Goal: Task Accomplishment & Management: Manage account settings

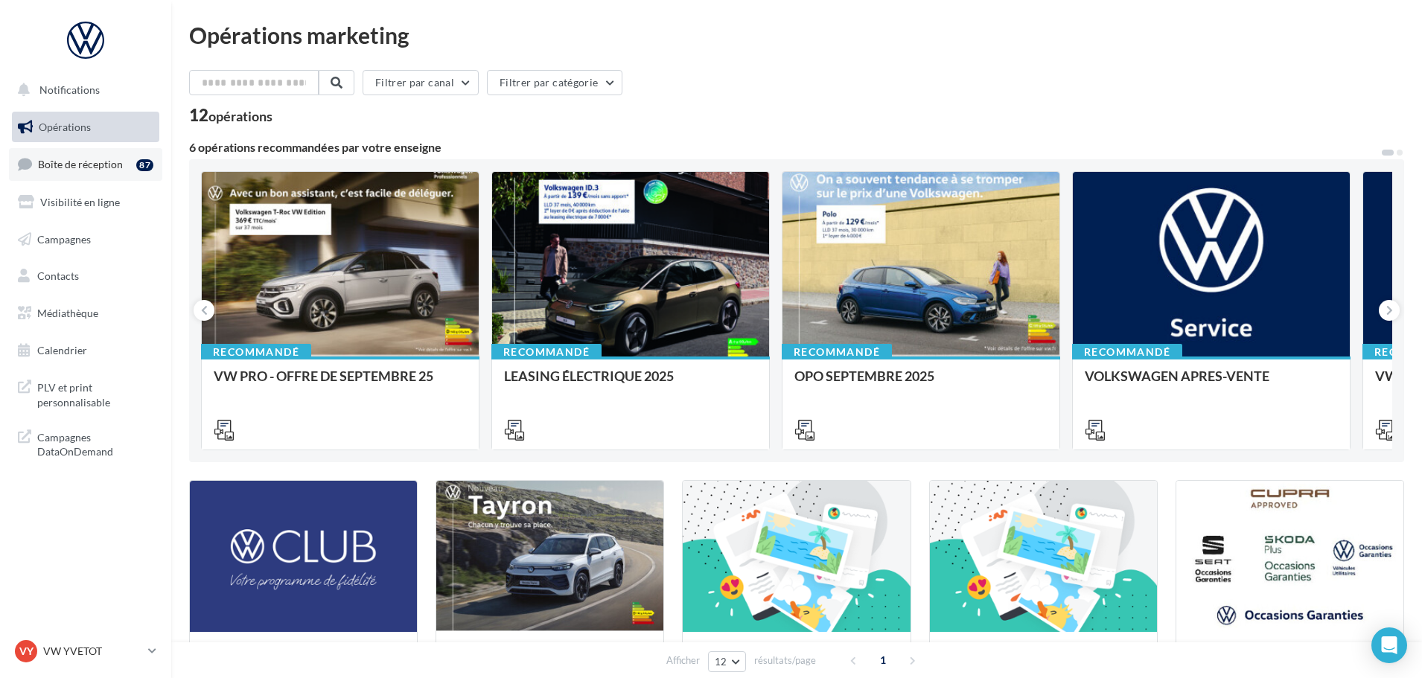
click at [78, 170] on span "Boîte de réception" at bounding box center [80, 164] width 85 height 13
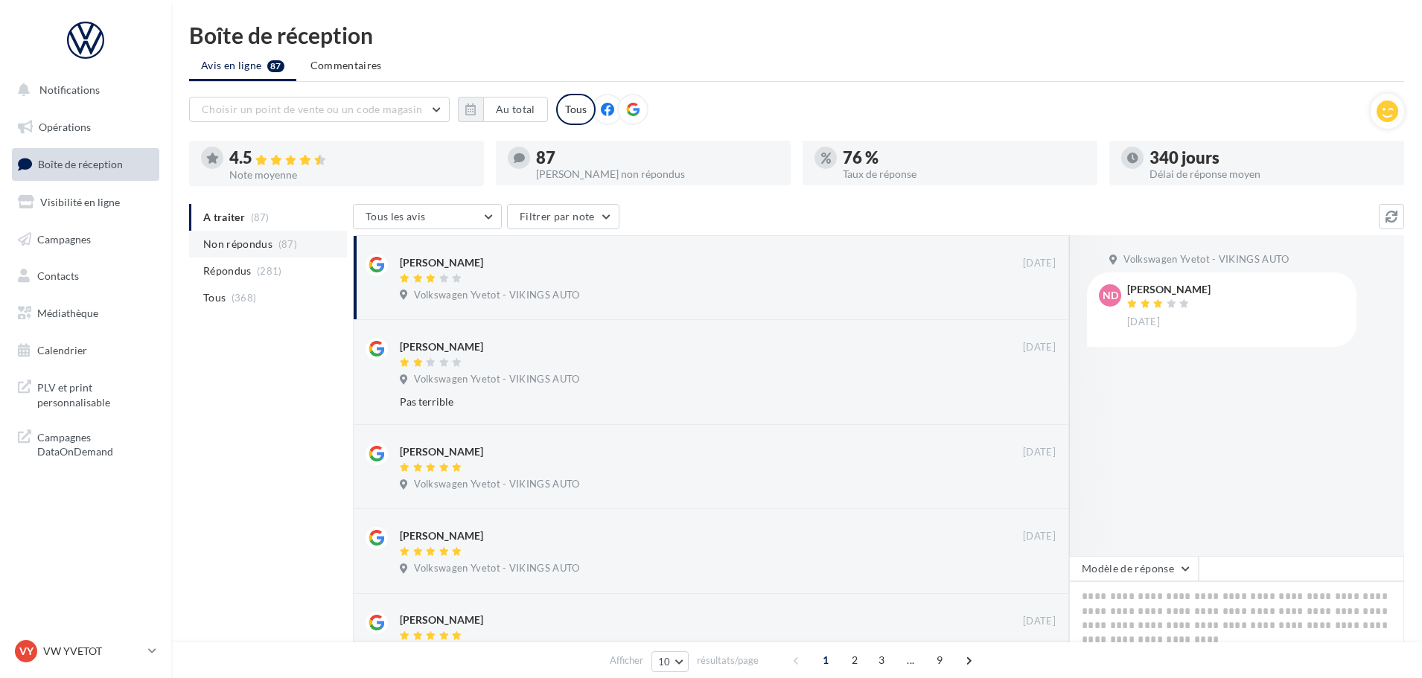
click at [252, 248] on span "Non répondus" at bounding box center [237, 244] width 69 height 15
click at [61, 655] on p "VW YVETOT" at bounding box center [92, 651] width 99 height 15
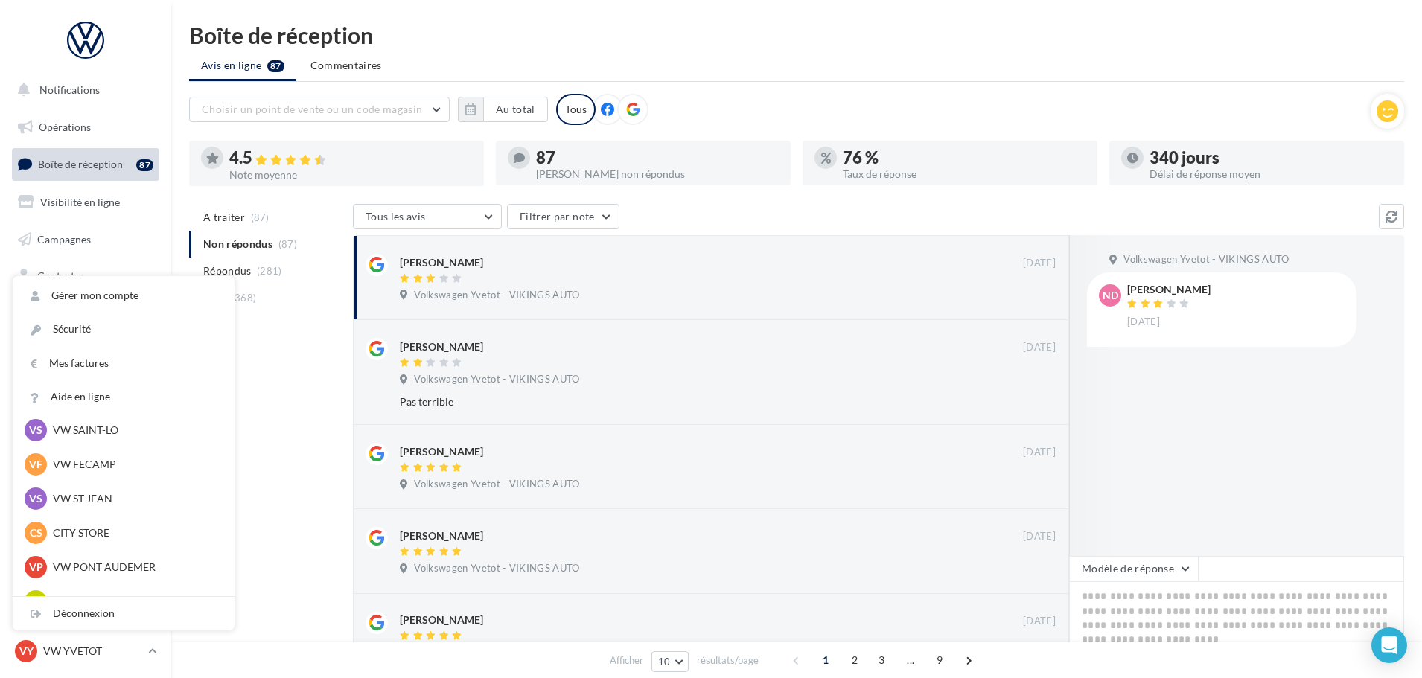
scroll to position [298, 0]
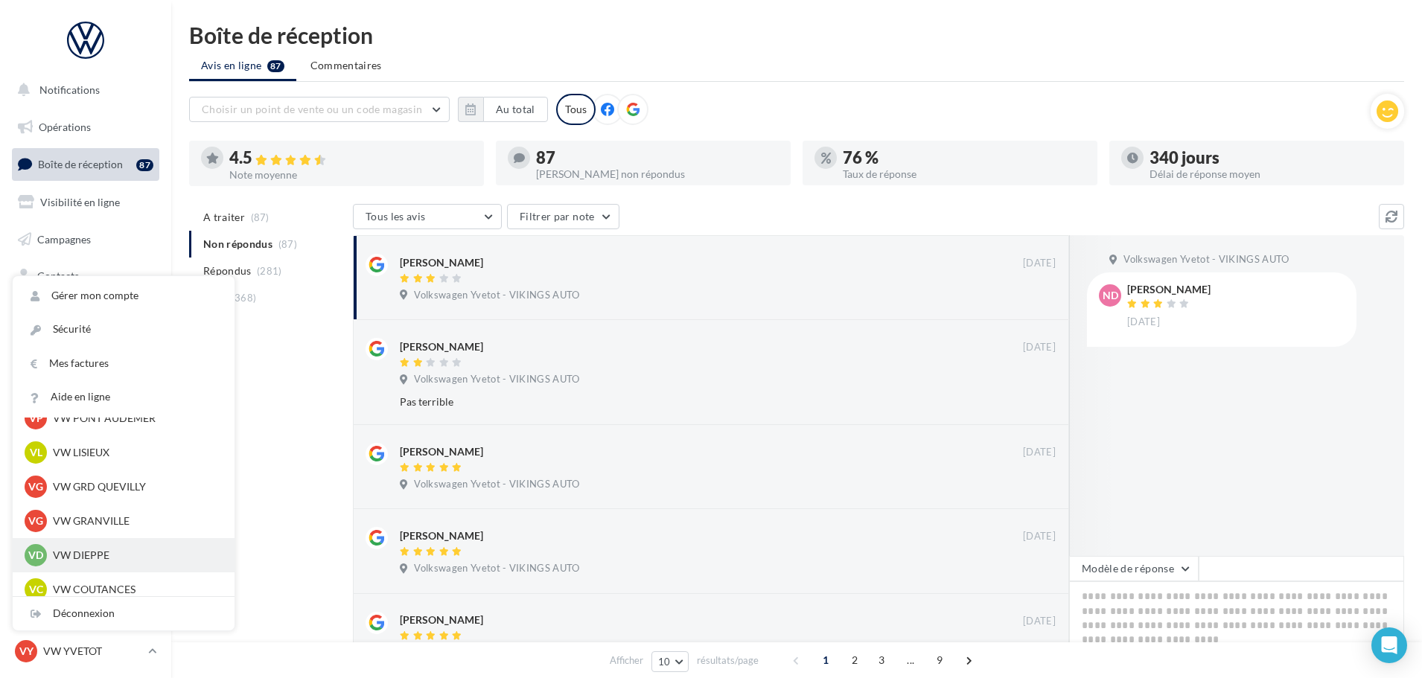
click at [81, 553] on p "VW DIEPPE" at bounding box center [135, 555] width 164 height 15
